Goal: Information Seeking & Learning: Learn about a topic

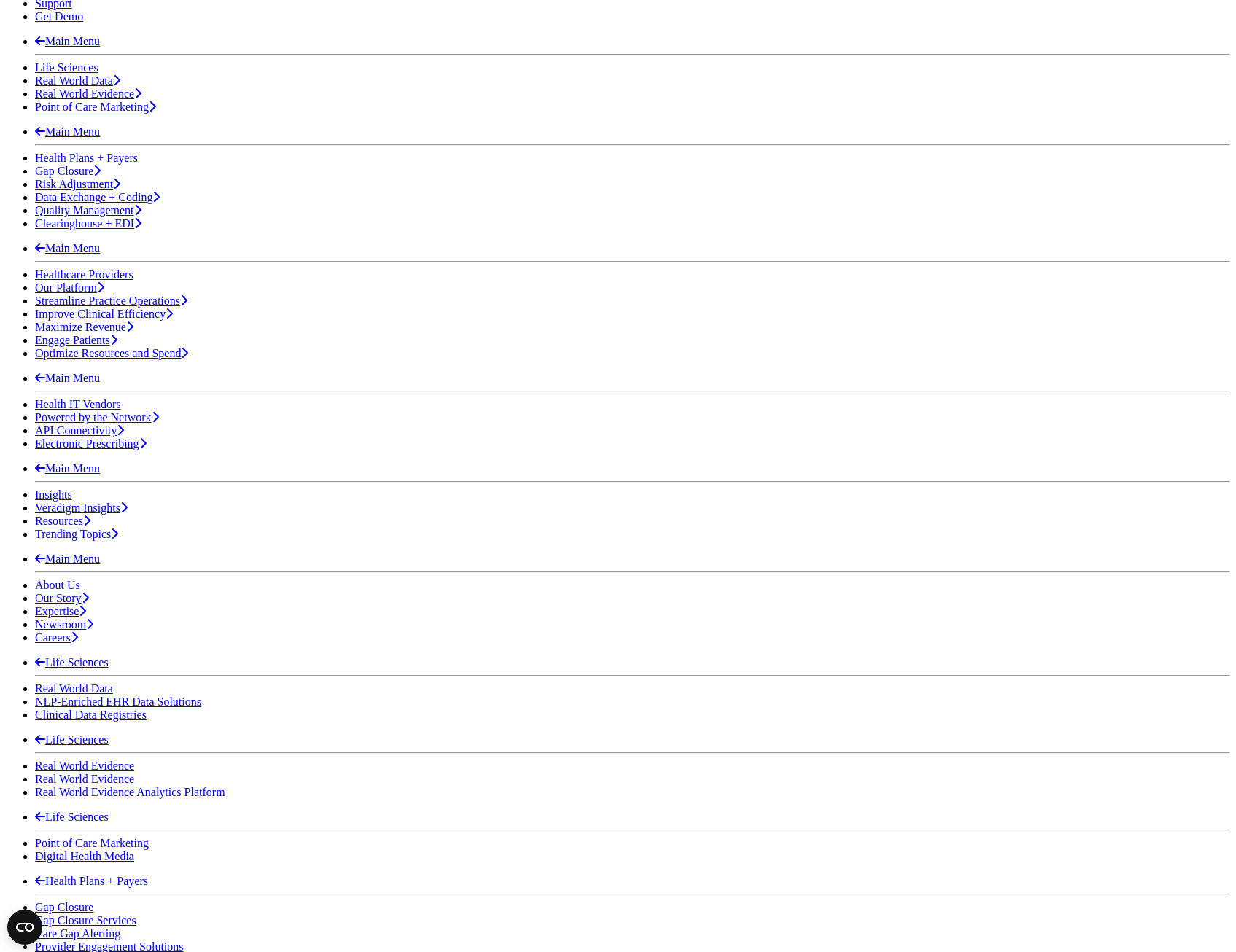
scroll to position [262, 0]
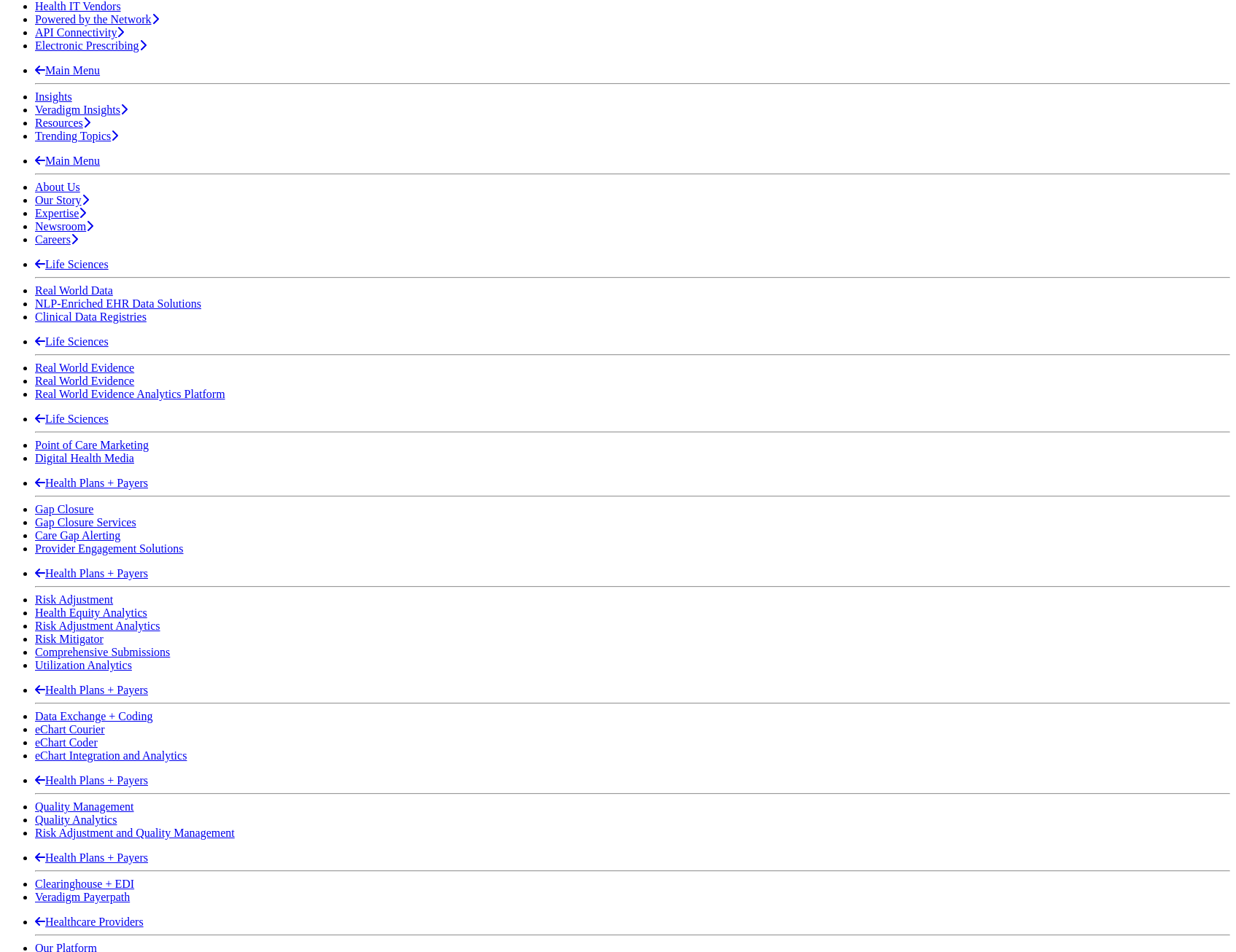
scroll to position [700, 0]
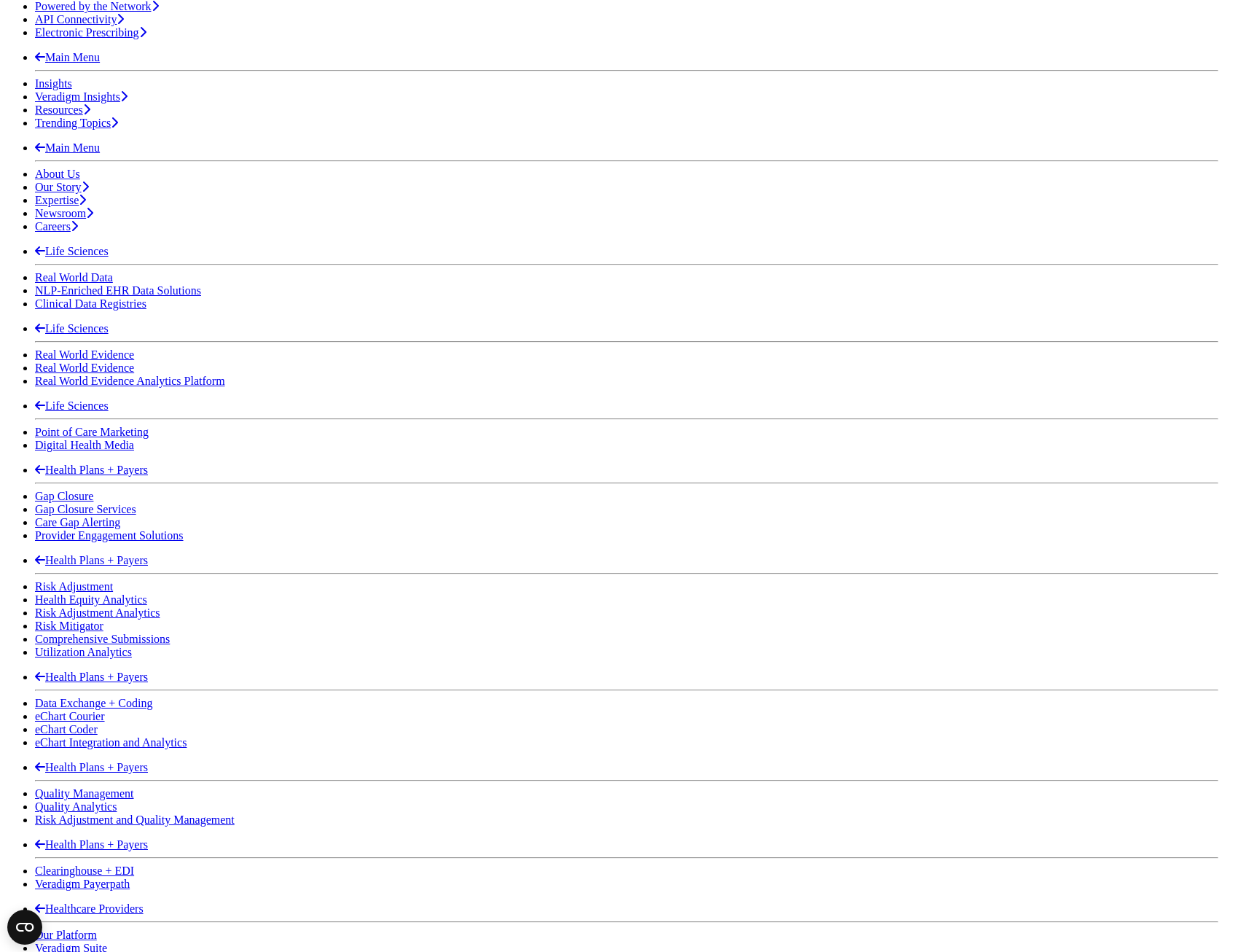
drag, startPoint x: 884, startPoint y: 317, endPoint x: 850, endPoint y: 324, distance: 34.7
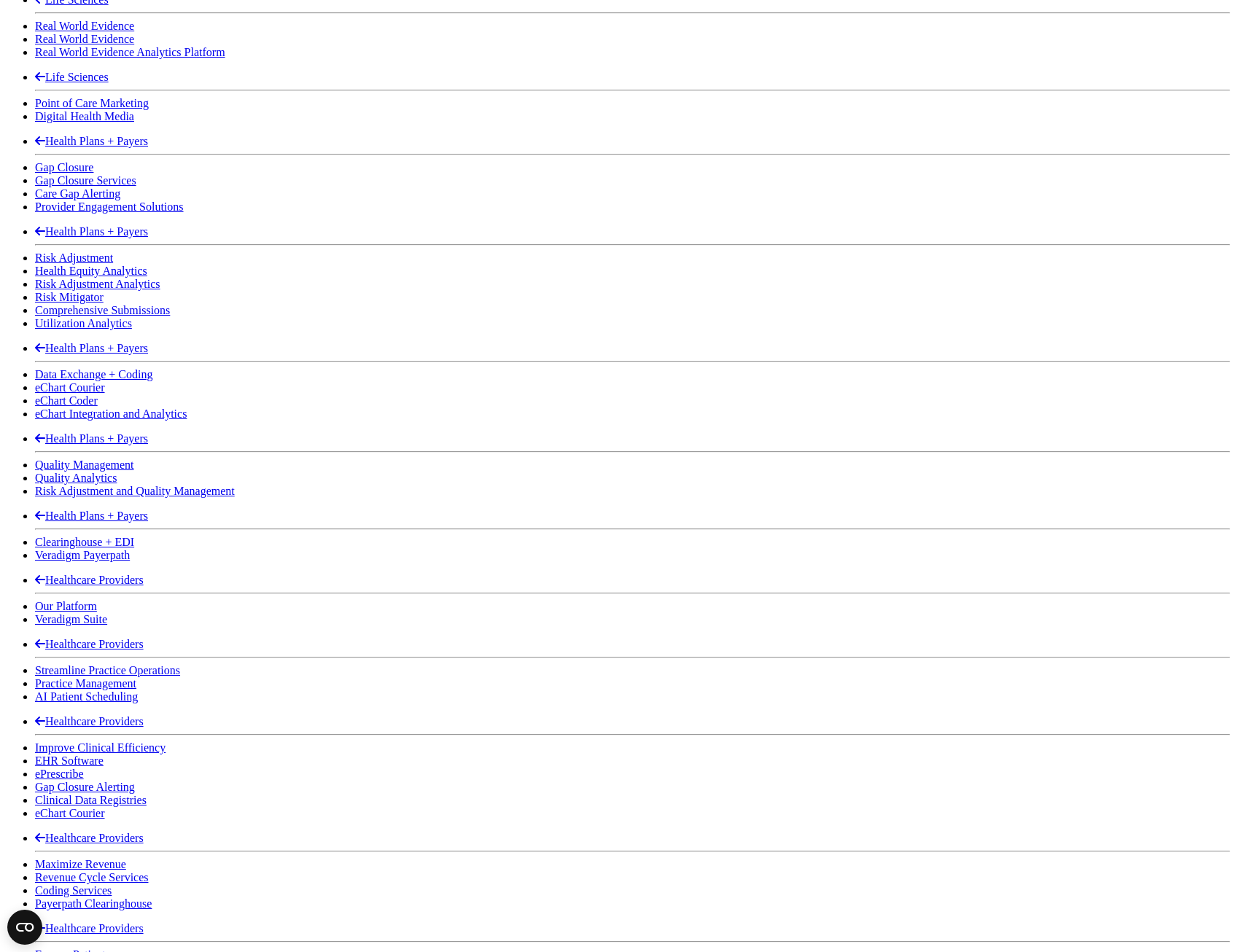
scroll to position [1064, 0]
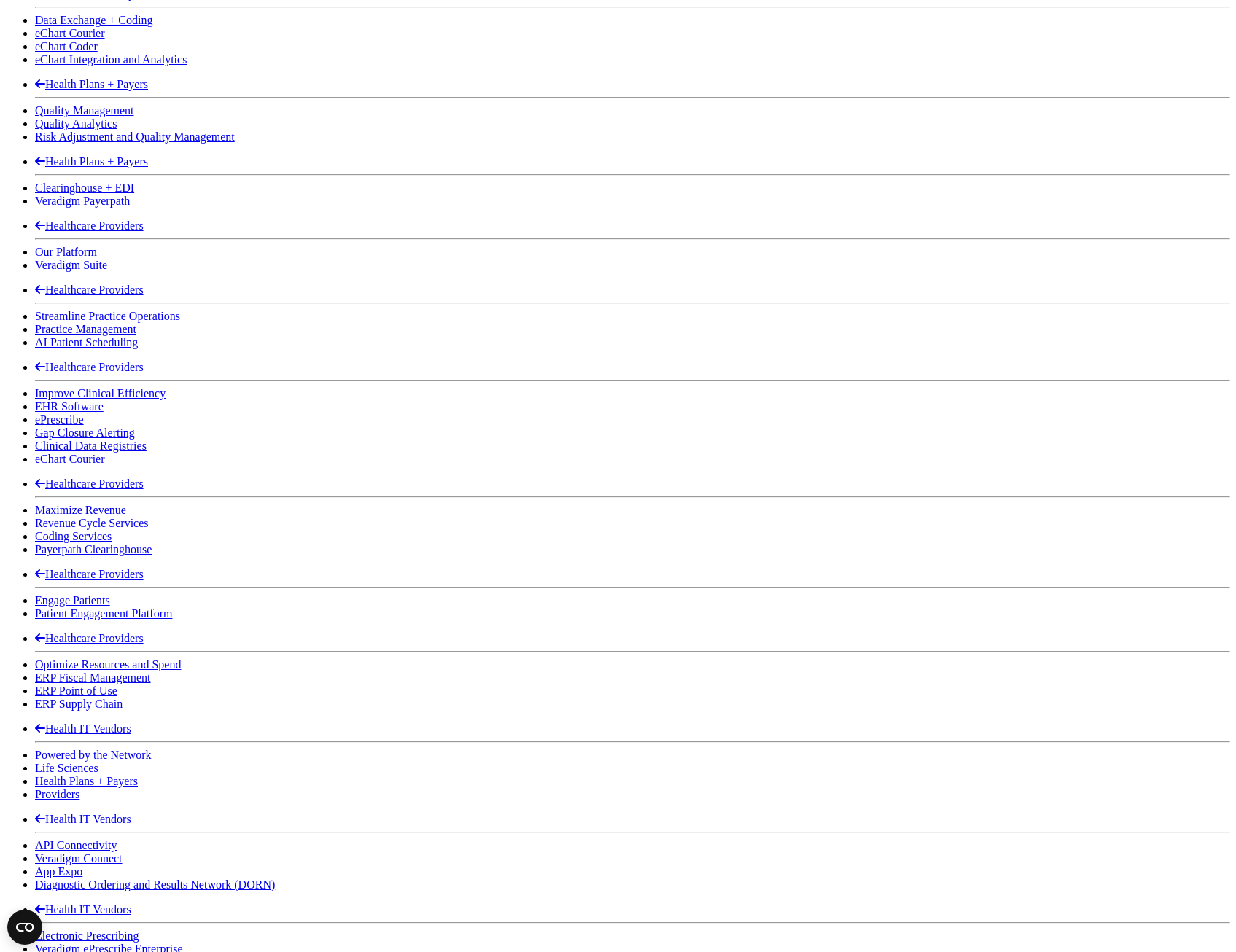
scroll to position [1428, 0]
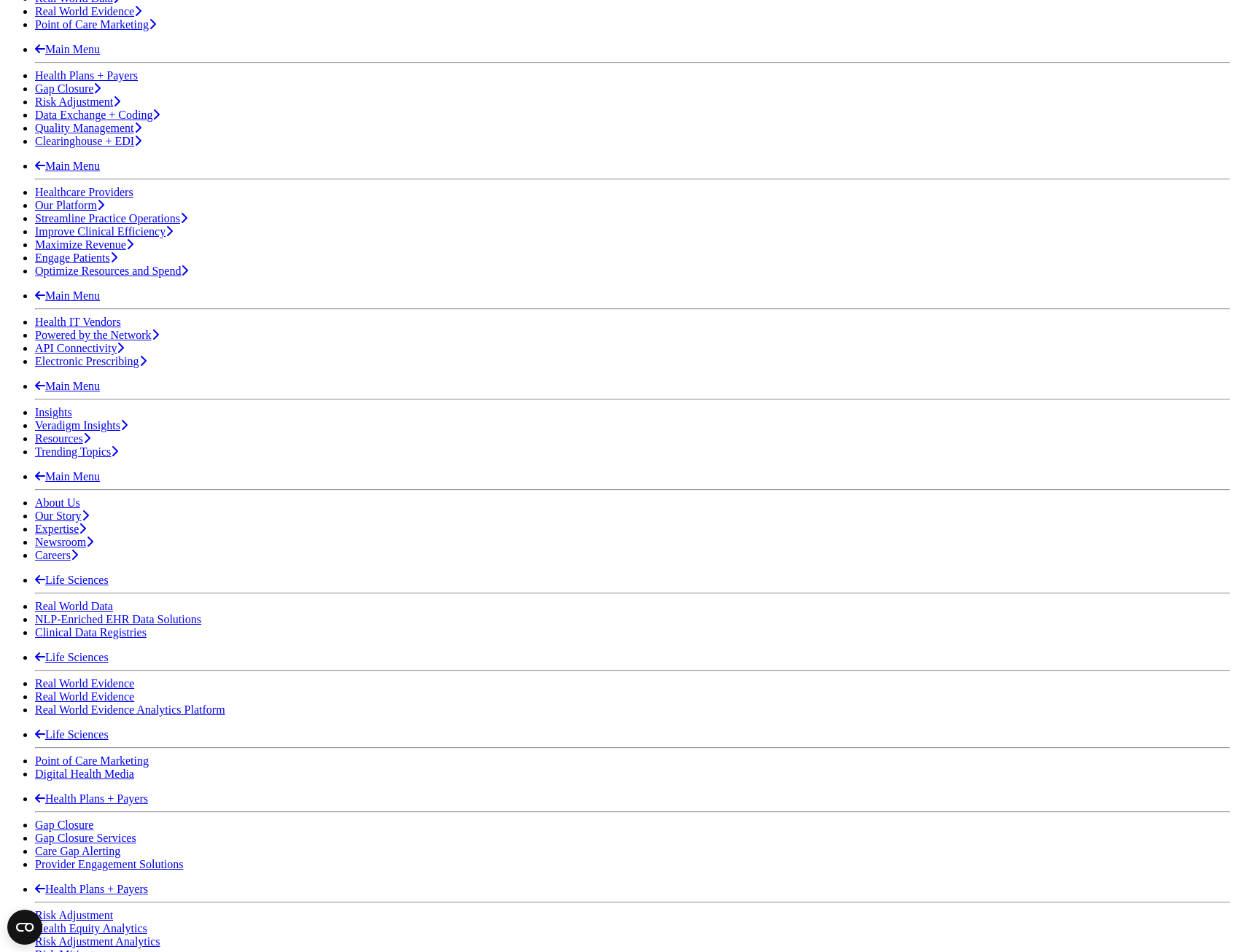
scroll to position [335, 0]
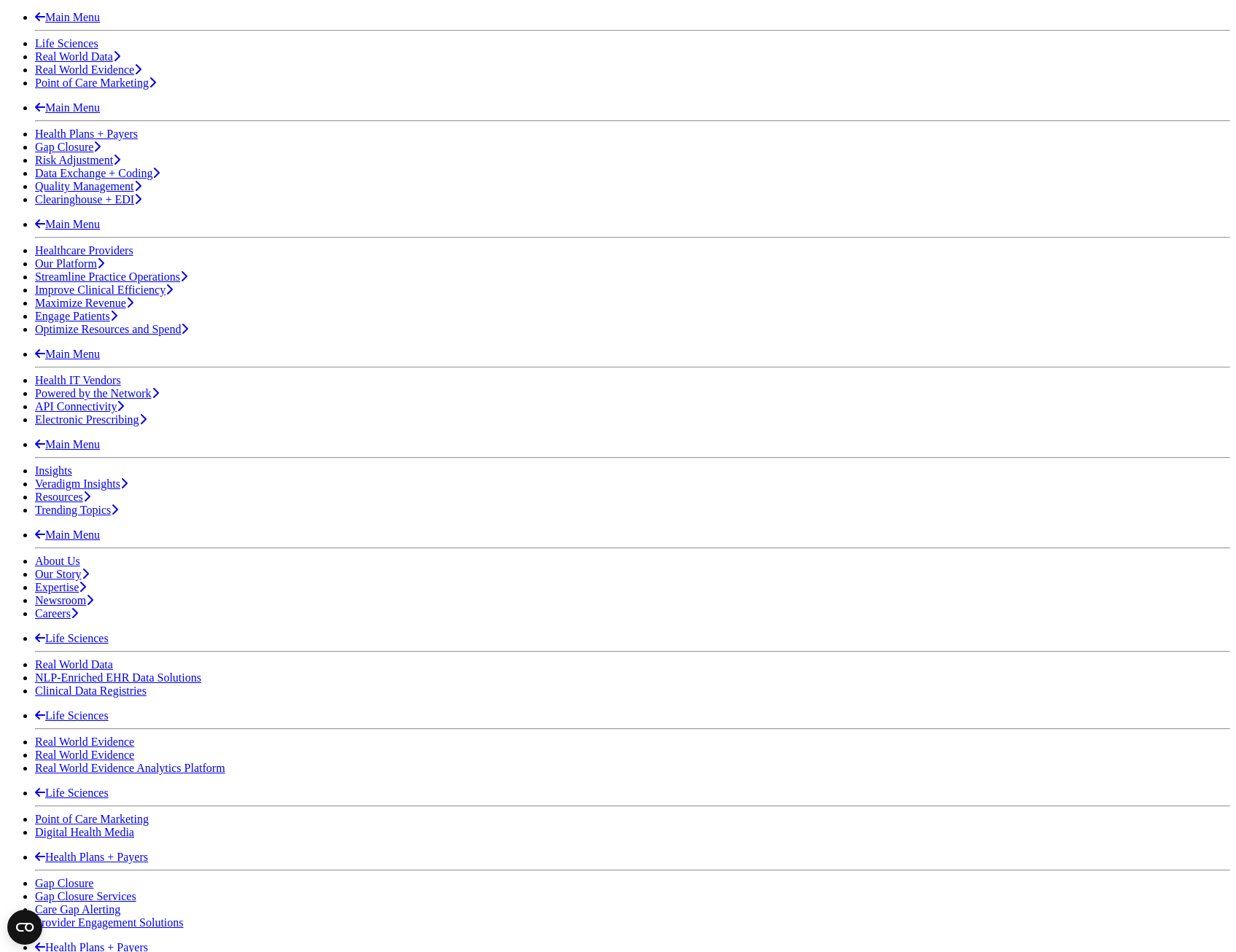
scroll to position [262, 0]
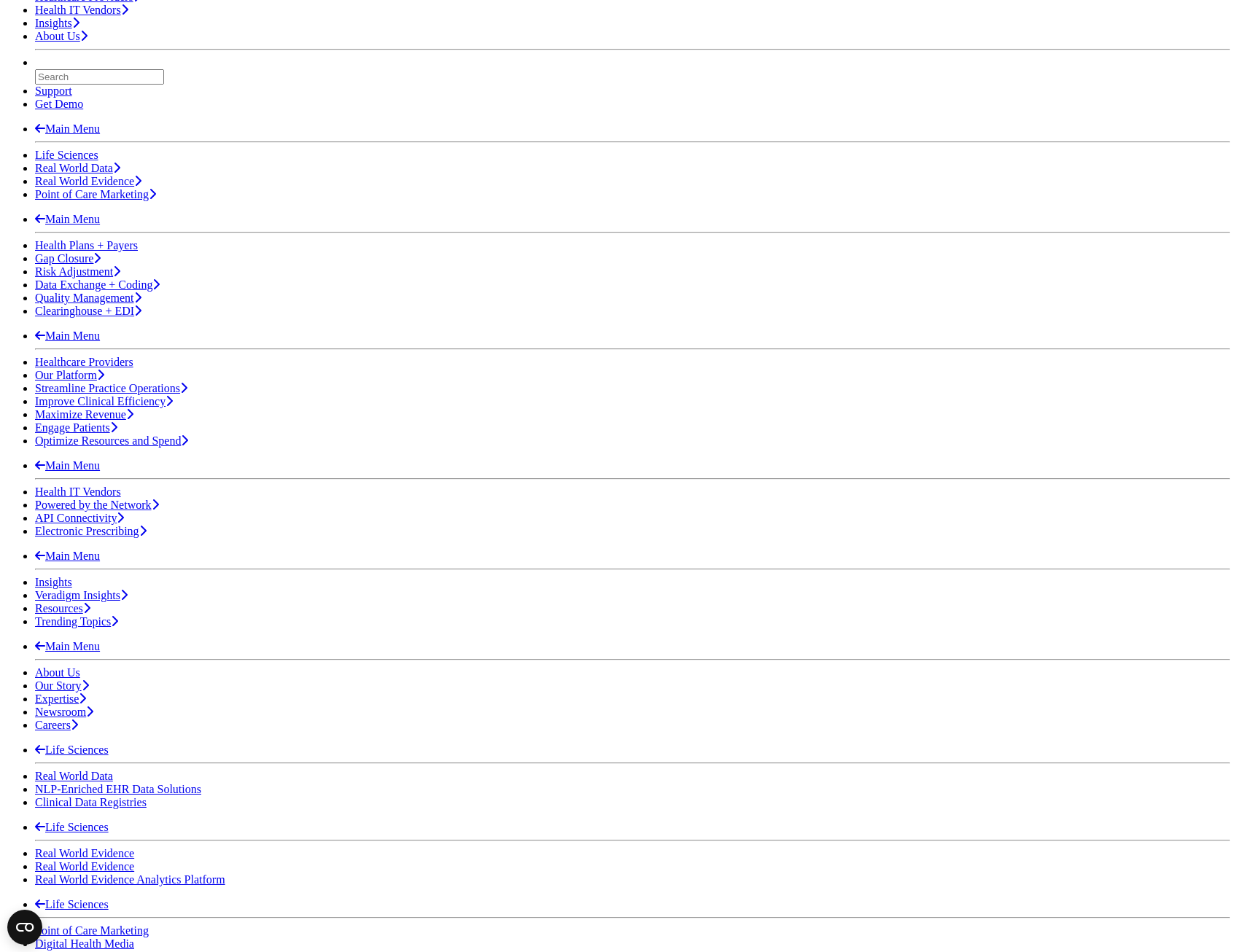
scroll to position [292, 0]
